Goal: Task Accomplishment & Management: Manage account settings

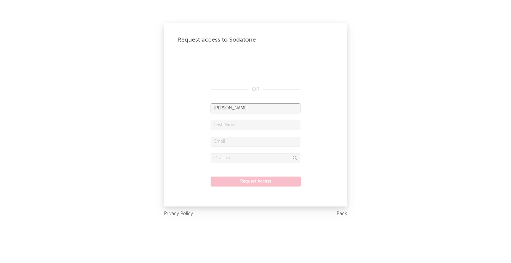
type input "[PERSON_NAME]"
type input "[PERSON_NAME][EMAIL_ADDRESS][PERSON_NAME][DOMAIN_NAME]"
click at [255, 158] on input "text" at bounding box center [256, 158] width 90 height 10
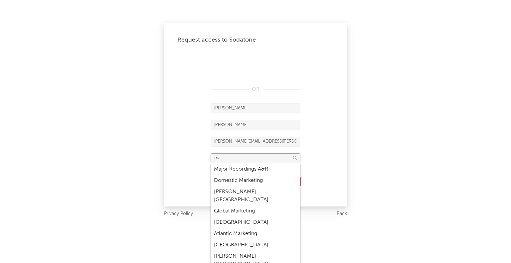
type input "m"
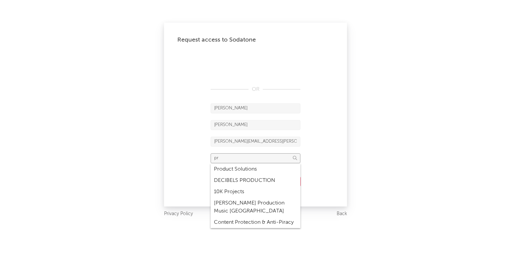
type input "p"
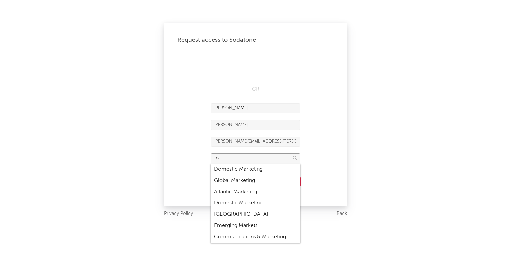
type input "m"
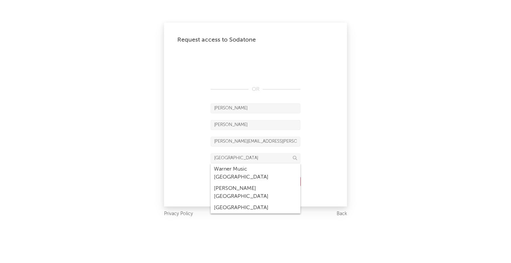
click at [231, 172] on div "Warner Music [GEOGRAPHIC_DATA]" at bounding box center [256, 173] width 90 height 19
type input "Warner Music [GEOGRAPHIC_DATA]"
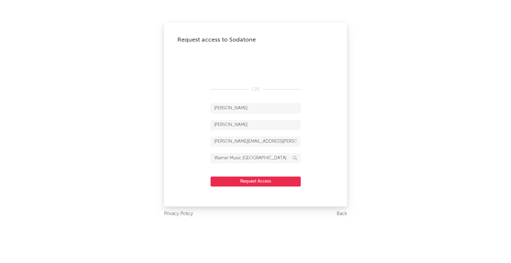
click at [245, 183] on button "Request Access" at bounding box center [256, 182] width 90 height 10
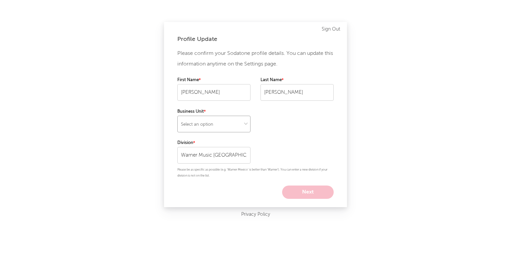
click at [209, 126] on select "Select an option" at bounding box center [213, 124] width 73 height 17
select select "recorded_music"
click at [177, 116] on select "Select an option" at bounding box center [213, 124] width 73 height 17
click at [315, 193] on button "Next" at bounding box center [308, 192] width 52 height 13
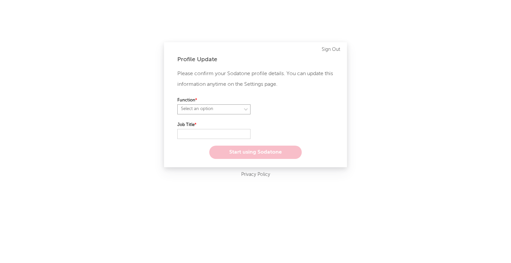
click at [208, 110] on select "Select an option" at bounding box center [213, 109] width 73 height 10
select select "marketing"
click at [177, 104] on select "Select an option" at bounding box center [213, 109] width 73 height 10
click at [200, 131] on input "text" at bounding box center [213, 134] width 73 height 10
paste input "Product Senior Specialist"
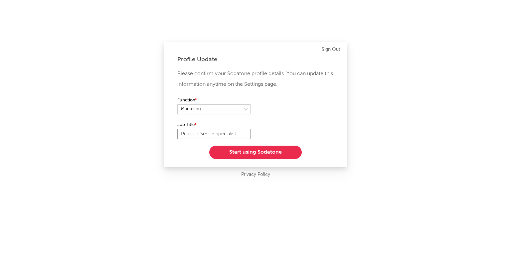
type input "Product Senior Specialist"
click at [265, 153] on button "Start using Sodatone" at bounding box center [255, 152] width 92 height 13
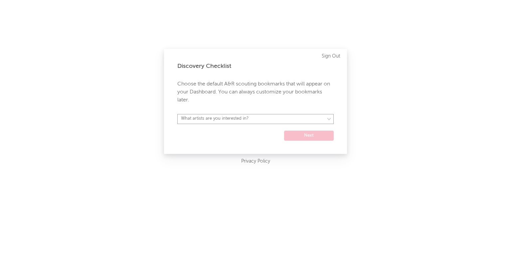
click at [245, 121] on select "What artists are you interested in? Argentina Asia General Australia Austria Be…" at bounding box center [255, 119] width 156 height 10
select select "34"
click at [177, 114] on select "What artists are you interested in? Argentina Asia General Australia Austria Be…" at bounding box center [255, 119] width 156 height 10
click at [314, 135] on button "Next" at bounding box center [309, 136] width 50 height 10
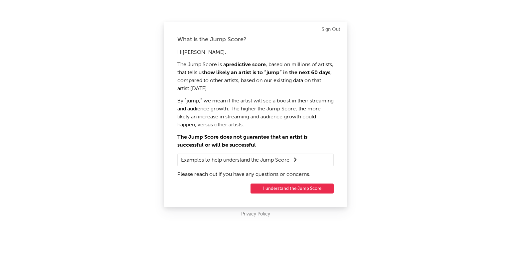
click at [264, 160] on summary "Examples to help understand the Jump Score" at bounding box center [255, 160] width 149 height 9
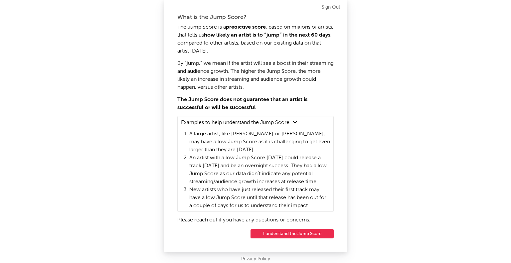
scroll to position [22, 0]
click at [269, 233] on button "I understand the Jump Score" at bounding box center [292, 233] width 83 height 9
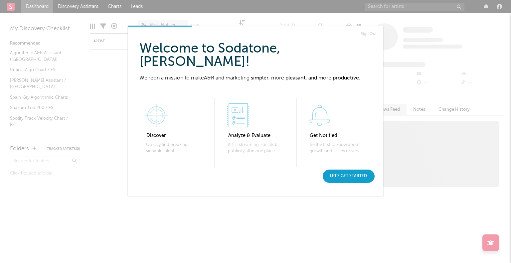
click at [352, 175] on div "Let's get started" at bounding box center [349, 176] width 52 height 13
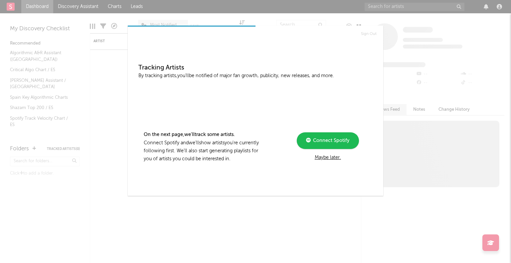
click at [329, 142] on span "Connect Spotify" at bounding box center [330, 140] width 39 height 5
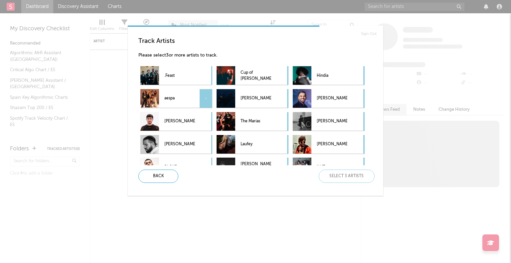
scroll to position [36, 0]
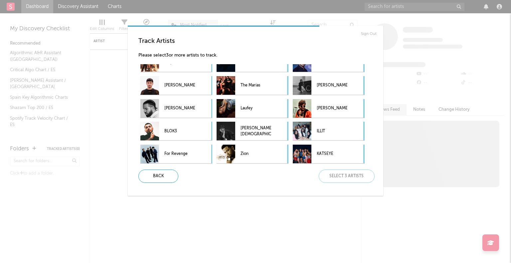
click at [368, 34] on link "Sign Out" at bounding box center [369, 34] width 16 height 8
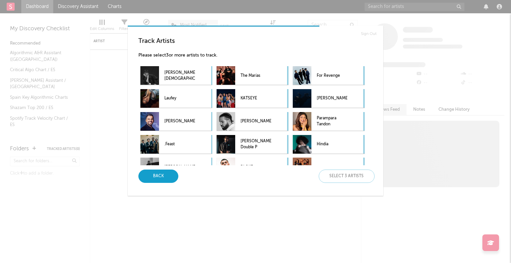
click at [159, 173] on div "Back" at bounding box center [158, 176] width 40 height 13
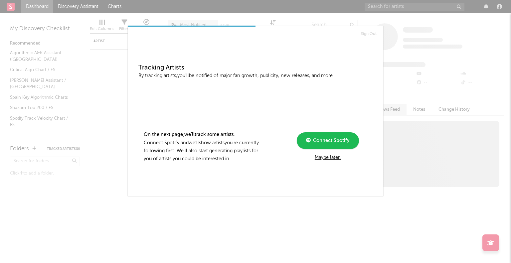
click at [335, 157] on div "Maybe later." at bounding box center [328, 158] width 90 height 8
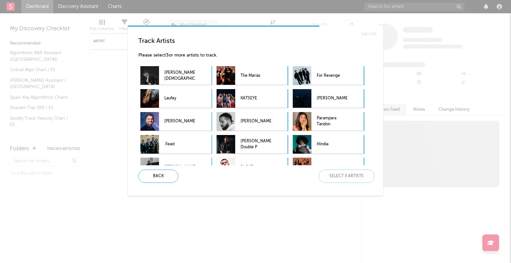
click at [348, 181] on div "Back Select 3 artists" at bounding box center [254, 176] width 242 height 13
click at [256, 80] on p "The Marías" at bounding box center [256, 75] width 31 height 15
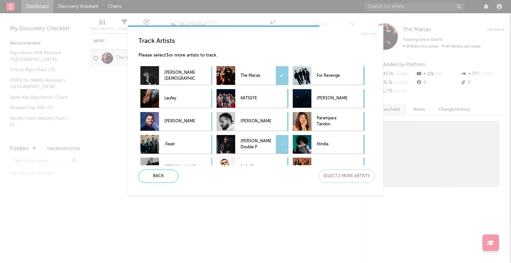
scroll to position [19, 0]
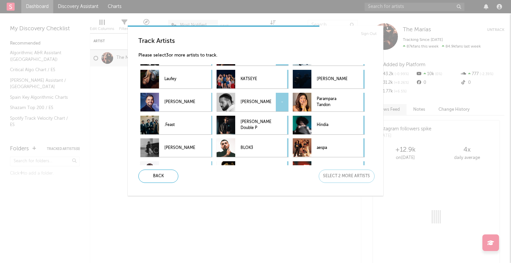
click at [256, 108] on p "Drake" at bounding box center [256, 102] width 31 height 15
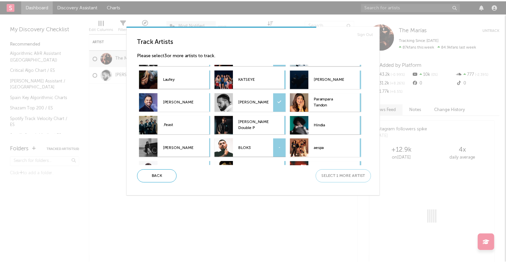
scroll to position [36, 0]
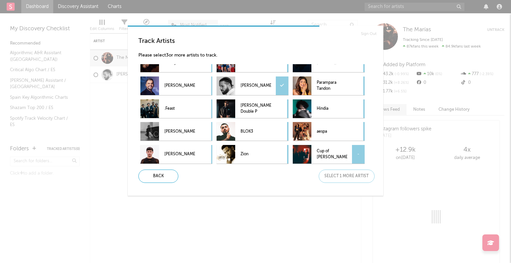
click at [334, 154] on p "Cup of Joe" at bounding box center [332, 154] width 31 height 15
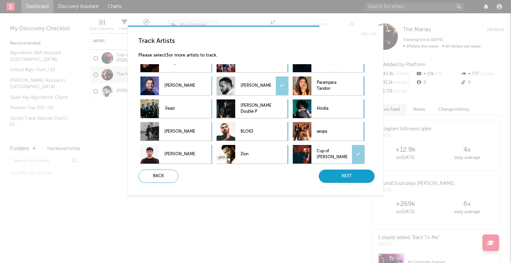
click at [338, 180] on div "Next" at bounding box center [347, 176] width 56 height 13
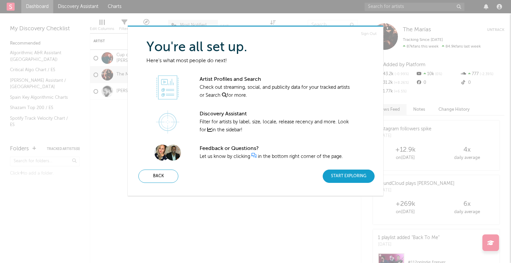
click at [337, 179] on div "Start Exploring" at bounding box center [349, 176] width 52 height 13
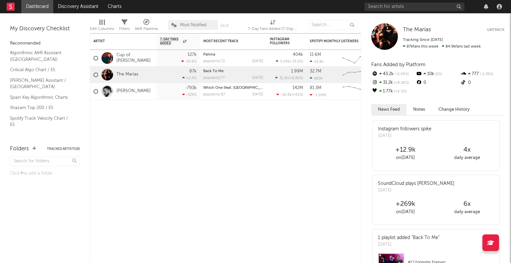
click at [38, 7] on link "Dashboard" at bounding box center [37, 6] width 32 height 13
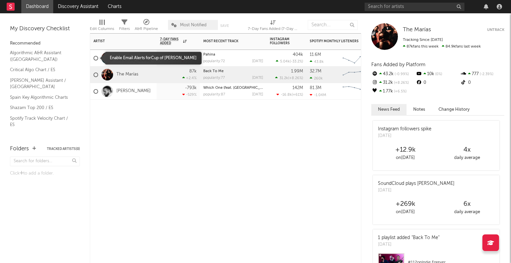
click at [94, 59] on div at bounding box center [95, 58] width 5 height 5
click at [93, 59] on input "checkbox" at bounding box center [93, 58] width 0 height 6
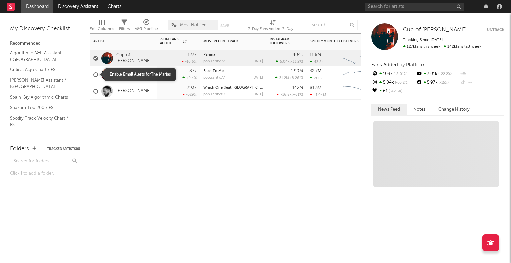
click at [96, 73] on div at bounding box center [95, 75] width 5 height 5
click at [93, 73] on input "checkbox" at bounding box center [93, 75] width 0 height 6
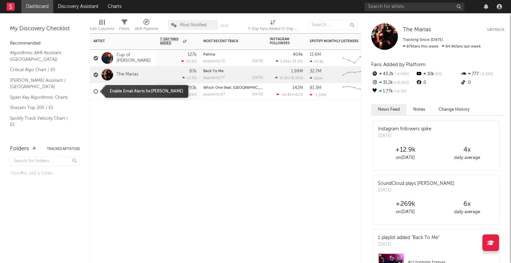
click at [94, 93] on div at bounding box center [95, 91] width 5 height 5
click at [93, 93] on input "checkbox" at bounding box center [93, 92] width 0 height 6
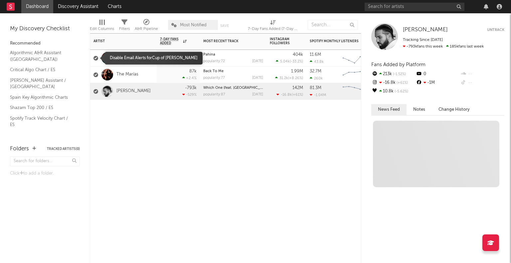
click at [96, 58] on div at bounding box center [95, 58] width 5 height 5
click at [93, 58] on input "checkbox" at bounding box center [93, 58] width 0 height 6
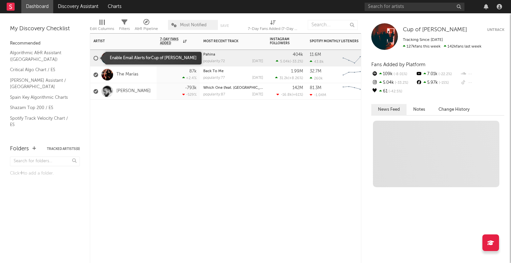
click at [95, 70] on span at bounding box center [95, 74] width 5 height 19
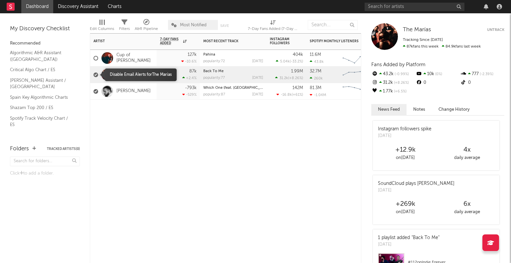
click at [95, 75] on div at bounding box center [95, 75] width 5 height 5
click at [93, 75] on input "checkbox" at bounding box center [93, 75] width 0 height 6
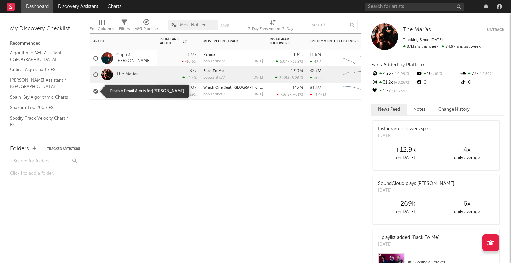
click at [95, 92] on div at bounding box center [95, 91] width 5 height 5
click at [93, 92] on input "checkbox" at bounding box center [93, 92] width 0 height 6
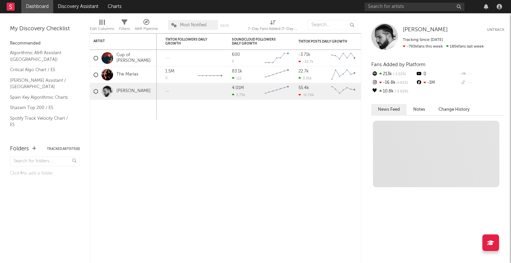
click at [492, 27] on button "Untrack" at bounding box center [495, 30] width 17 height 7
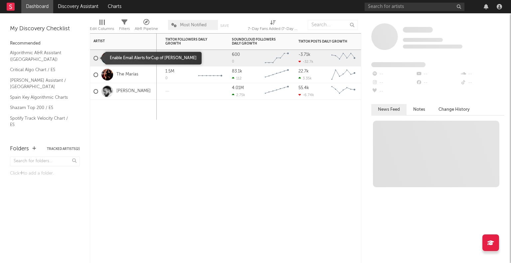
click at [95, 58] on div at bounding box center [95, 58] width 5 height 5
click at [93, 58] on input "checkbox" at bounding box center [93, 58] width 0 height 6
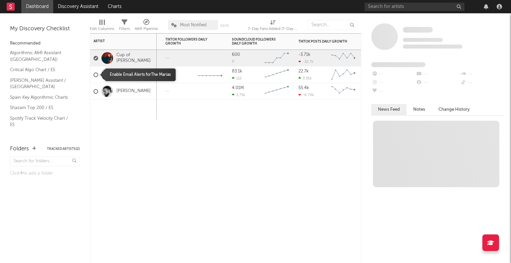
click at [94, 73] on div at bounding box center [95, 75] width 5 height 5
click at [93, 73] on input "checkbox" at bounding box center [93, 75] width 0 height 6
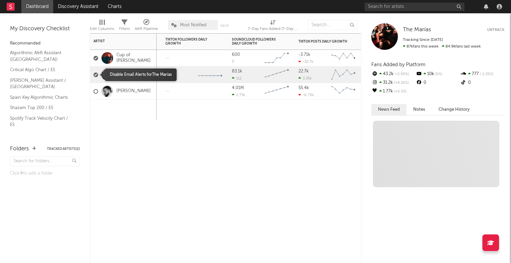
click at [94, 73] on div at bounding box center [95, 75] width 5 height 5
click at [93, 73] on input "checkbox" at bounding box center [93, 75] width 0 height 6
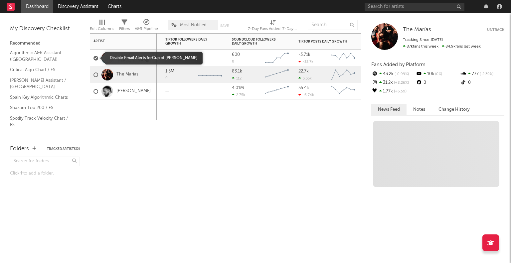
click at [95, 59] on div at bounding box center [95, 58] width 5 height 5
click at [93, 59] on input "checkbox" at bounding box center [93, 58] width 0 height 6
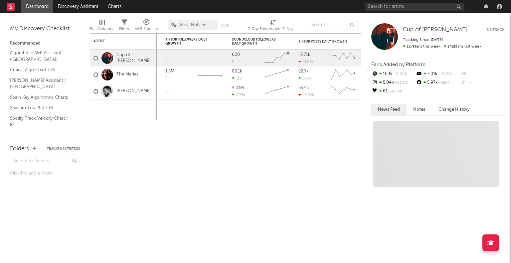
click at [501, 28] on button "Untrack" at bounding box center [495, 30] width 17 height 7
click at [306, 29] on div "Edit Columns Filters A&R Pipeline Most Notified Save Save as 7-Day Fans Added (…" at bounding box center [241, 23] width 302 height 20
click at [321, 21] on input "text" at bounding box center [333, 25] width 50 height 10
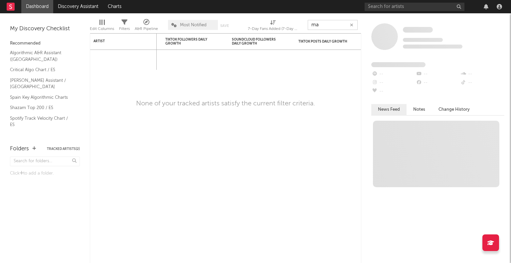
type input "m"
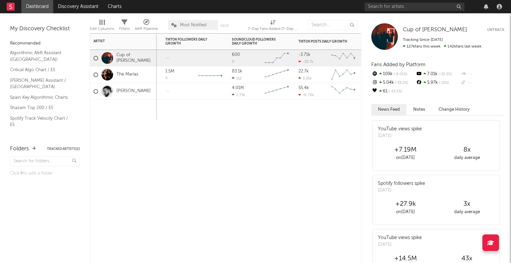
click at [130, 93] on div "Drake" at bounding box center [123, 91] width 67 height 17
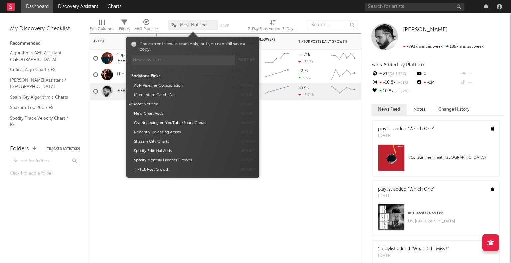
click at [183, 25] on span "Most Notified" at bounding box center [193, 25] width 27 height 4
click at [181, 23] on span "Most Notified" at bounding box center [193, 25] width 27 height 4
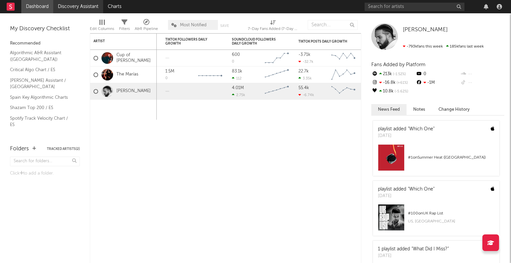
click at [73, 6] on link "Discovery Assistant" at bounding box center [78, 6] width 50 height 13
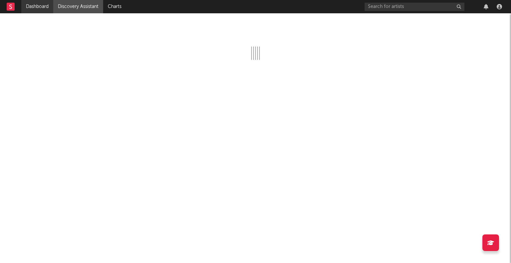
click at [37, 4] on link "Dashboard" at bounding box center [37, 6] width 32 height 13
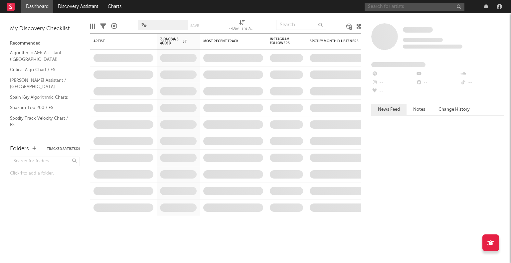
click at [397, 7] on input "text" at bounding box center [415, 7] width 100 height 8
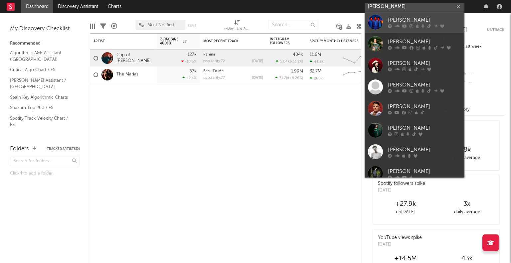
type input "marlon"
click at [377, 22] on div at bounding box center [375, 22] width 15 height 15
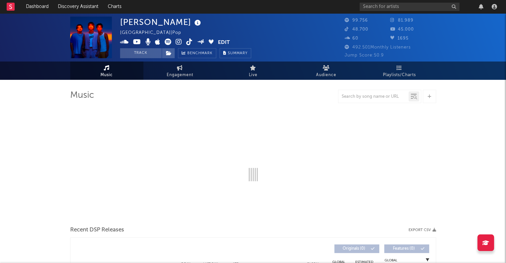
select select "6m"
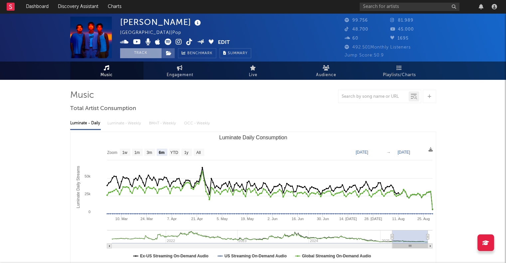
click at [138, 51] on button "Track" at bounding box center [141, 53] width 42 height 10
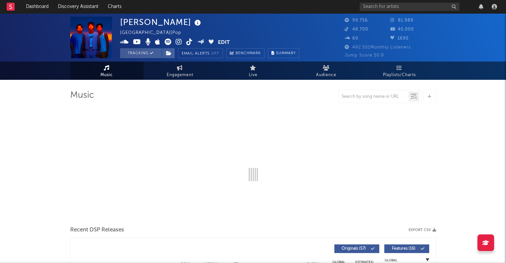
select select "6m"
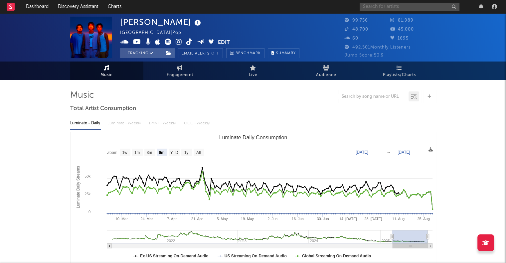
click at [385, 8] on input "text" at bounding box center [410, 7] width 100 height 8
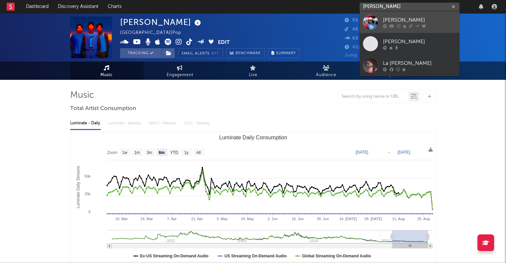
type input "marta santos"
click at [394, 19] on div "[PERSON_NAME]" at bounding box center [419, 20] width 73 height 8
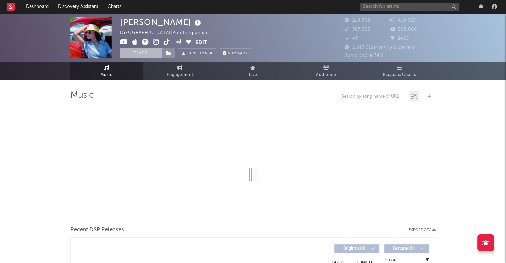
click at [142, 52] on button "Track" at bounding box center [141, 53] width 42 height 10
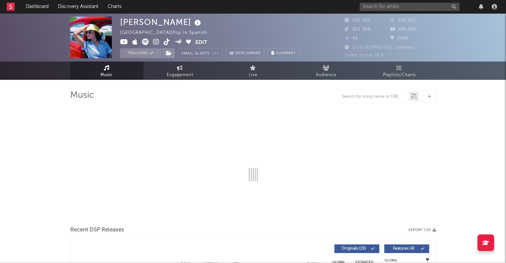
select select "6m"
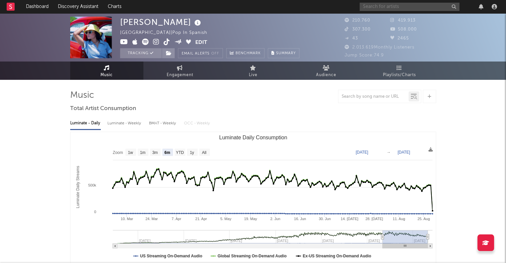
click at [411, 6] on input "text" at bounding box center [410, 7] width 100 height 8
select select "6m"
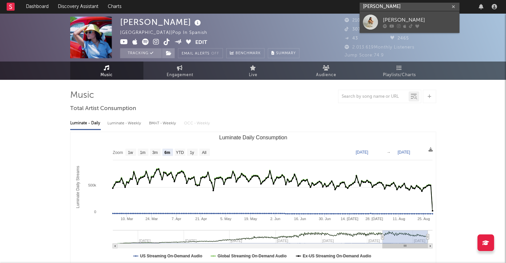
type input "lola tuduri"
click at [402, 19] on div "[PERSON_NAME]" at bounding box center [419, 20] width 73 height 8
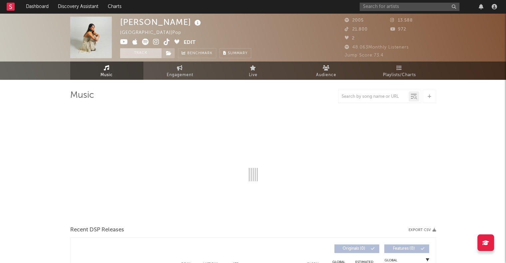
click at [140, 53] on button "Track" at bounding box center [141, 53] width 42 height 10
select select "6m"
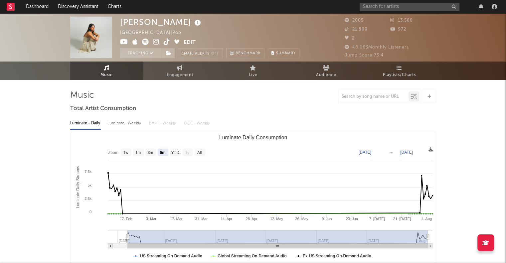
click at [10, 5] on rect at bounding box center [11, 7] width 8 height 8
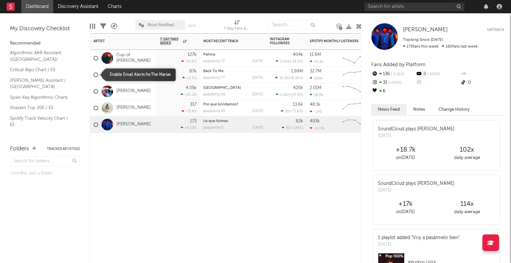
click at [96, 75] on div at bounding box center [95, 75] width 5 height 5
click at [93, 75] on input "checkbox" at bounding box center [93, 75] width 0 height 6
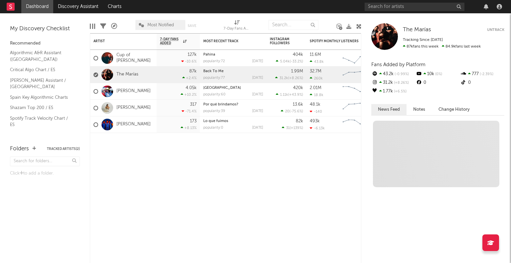
click at [502, 32] on button "Untrack" at bounding box center [495, 30] width 17 height 7
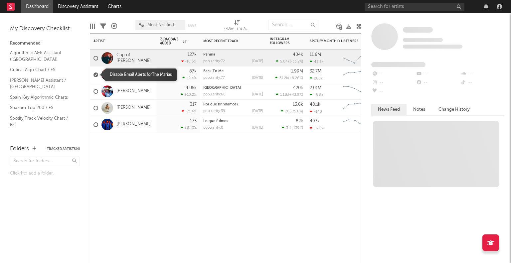
click at [96, 74] on div at bounding box center [95, 75] width 5 height 5
click at [93, 74] on input "checkbox" at bounding box center [93, 75] width 0 height 6
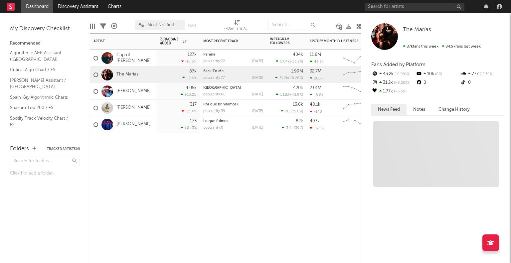
click at [143, 55] on div "Cup of Joe" at bounding box center [123, 58] width 67 height 17
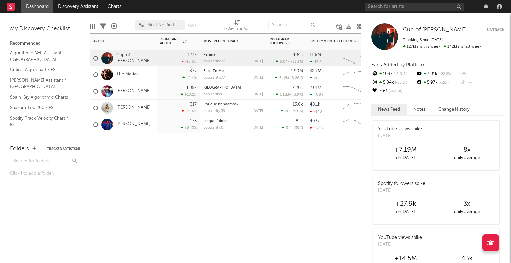
click at [496, 29] on button "Untrack" at bounding box center [495, 30] width 17 height 7
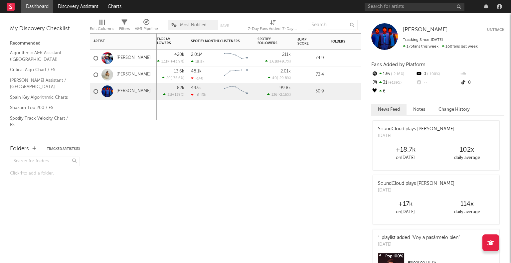
click at [183, 86] on div "82k" at bounding box center [180, 88] width 7 height 4
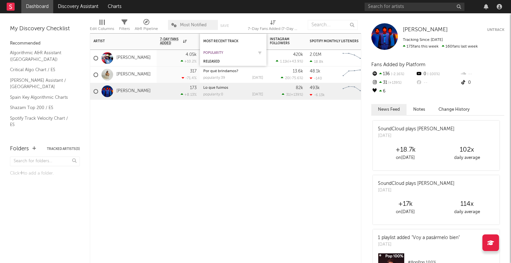
click at [221, 52] on div "Popularity" at bounding box center [228, 53] width 50 height 4
click at [211, 111] on div at bounding box center [233, 110] width 67 height 20
